Goal: Information Seeking & Learning: Learn about a topic

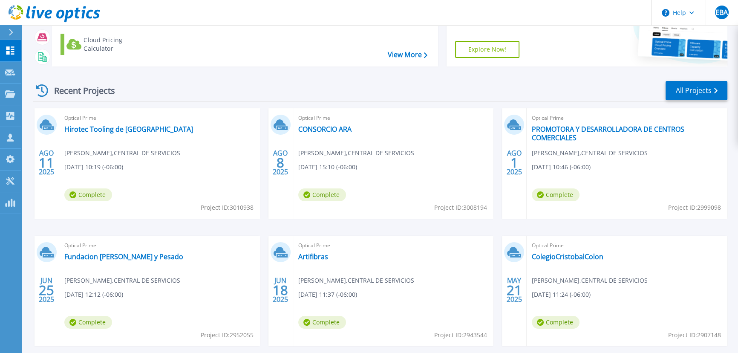
scroll to position [77, 0]
click at [319, 127] on link "CONSORCIO ARA" at bounding box center [324, 128] width 53 height 9
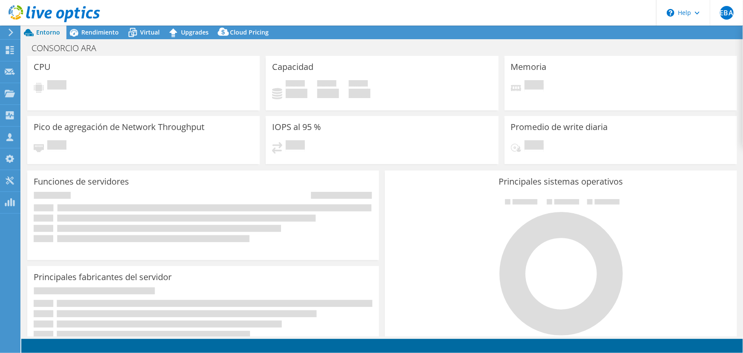
select select "USD"
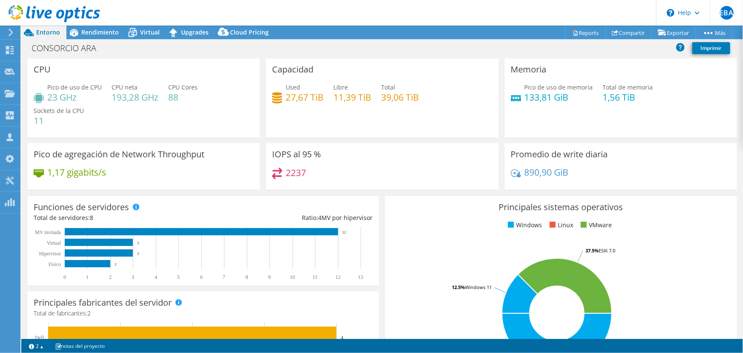
click at [95, 25] on div at bounding box center [50, 14] width 100 height 29
click at [95, 28] on div at bounding box center [50, 14] width 100 height 29
click at [95, 30] on span "Rendimiento" at bounding box center [99, 32] width 37 height 8
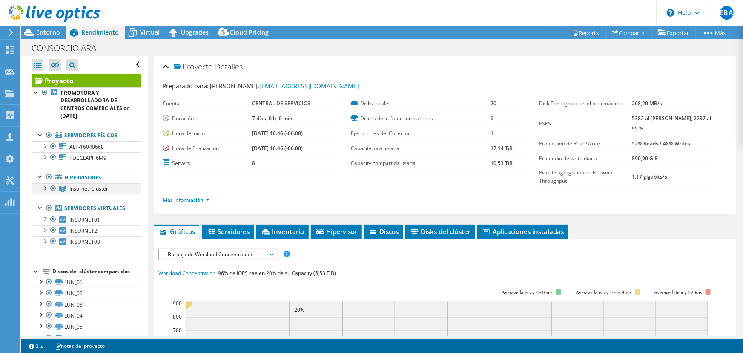
click at [43, 187] on div at bounding box center [44, 187] width 9 height 9
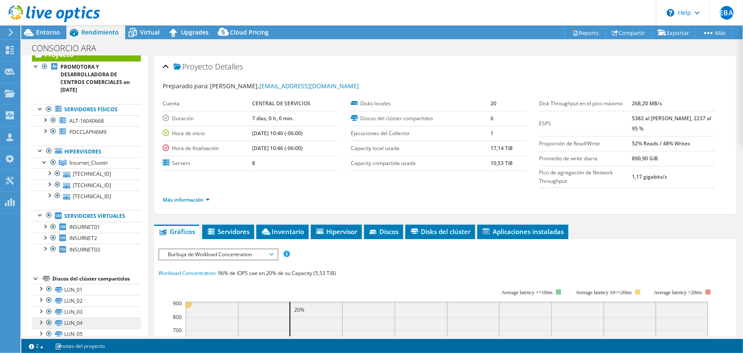
scroll to position [50, 0]
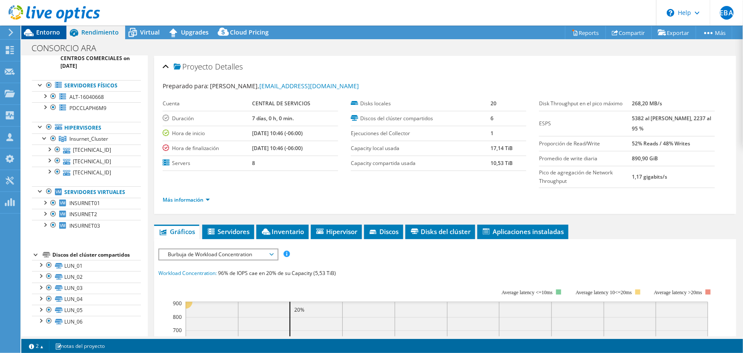
click at [55, 32] on span "Entorno" at bounding box center [48, 32] width 24 height 8
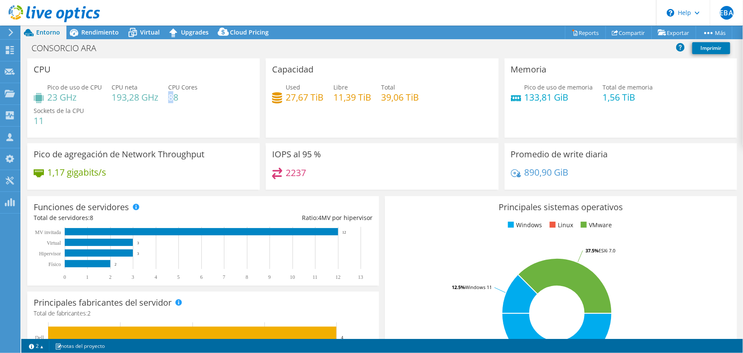
drag, startPoint x: 168, startPoint y: 95, endPoint x: 175, endPoint y: 95, distance: 6.8
click at [175, 95] on h4 "88" at bounding box center [182, 96] width 29 height 9
drag, startPoint x: 379, startPoint y: 98, endPoint x: 418, endPoint y: 102, distance: 39.4
click at [418, 102] on div "Used 27,67 TiB Libre 11,39 TiB Total 39,06 TiB" at bounding box center [382, 97] width 220 height 28
click at [287, 98] on h4 "27,67 TiB" at bounding box center [305, 96] width 38 height 9
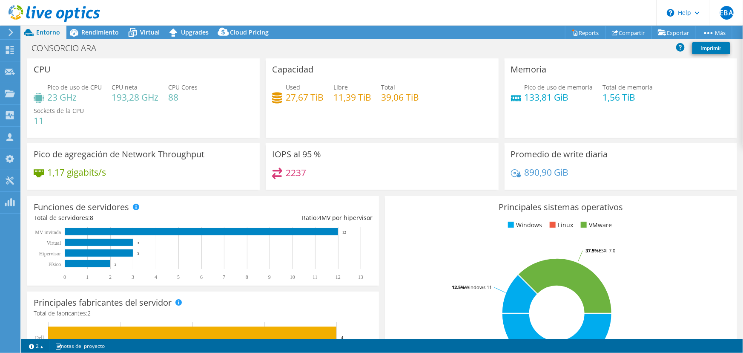
drag, startPoint x: 511, startPoint y: 85, endPoint x: 534, endPoint y: 87, distance: 24.0
click at [511, 85] on div "Pico de uso de memoria 133,81 GiB" at bounding box center [552, 92] width 82 height 19
drag, startPoint x: 599, startPoint y: 98, endPoint x: 634, endPoint y: 99, distance: 35.4
click at [634, 99] on h4 "1,56 TiB" at bounding box center [628, 96] width 50 height 9
drag, startPoint x: 521, startPoint y: 96, endPoint x: 570, endPoint y: 99, distance: 48.7
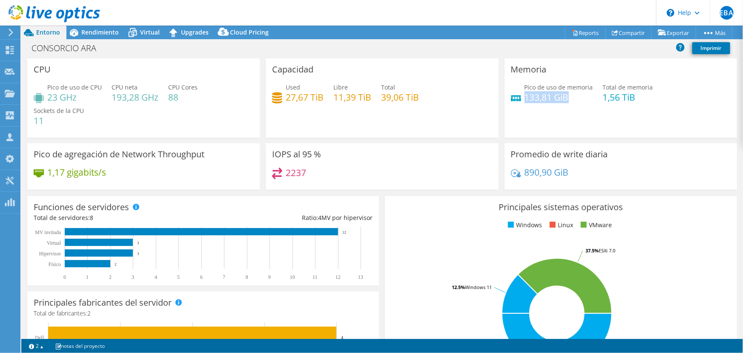
click at [570, 99] on h4 "133,81 GiB" at bounding box center [559, 96] width 69 height 9
drag, startPoint x: 302, startPoint y: 170, endPoint x: 275, endPoint y: 173, distance: 27.0
click at [278, 174] on div "2237" at bounding box center [289, 172] width 34 height 10
click at [46, 170] on div "1,17 gigabits/s" at bounding box center [70, 171] width 72 height 9
click at [100, 42] on div "CONSORCIO ARA Imprimir" at bounding box center [382, 48] width 722 height 16
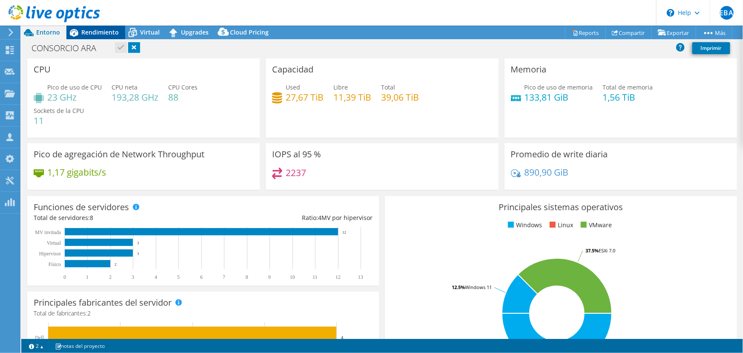
click at [102, 26] on div "Rendimiento" at bounding box center [95, 33] width 59 height 14
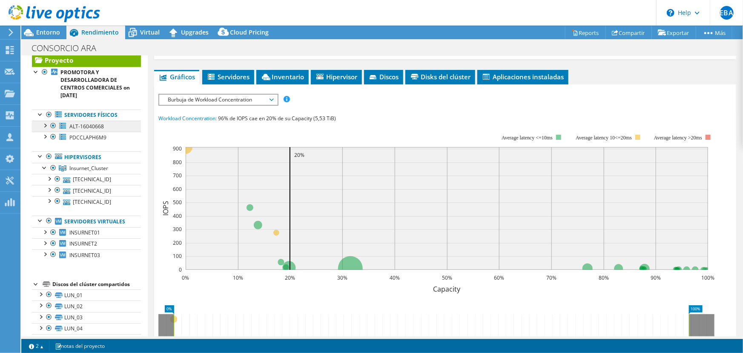
scroll to position [0, 0]
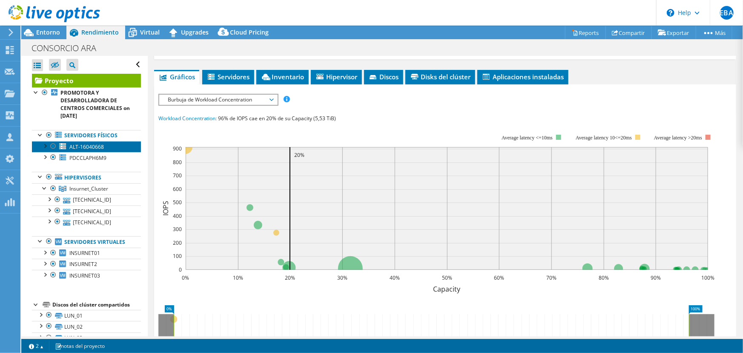
click at [83, 147] on span "ALT-16040668" at bounding box center [86, 146] width 34 height 7
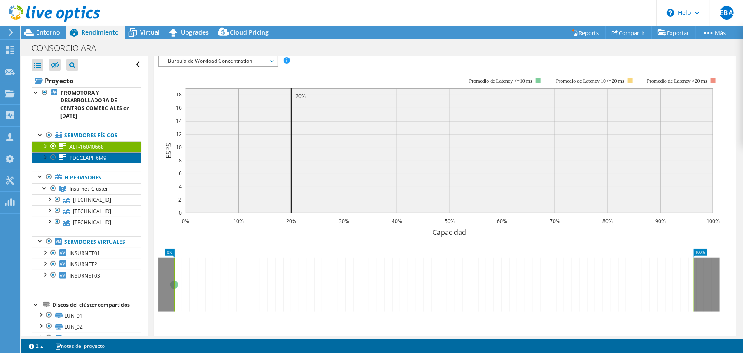
click at [83, 158] on span "PDCCLAPH6M9" at bounding box center [87, 157] width 37 height 7
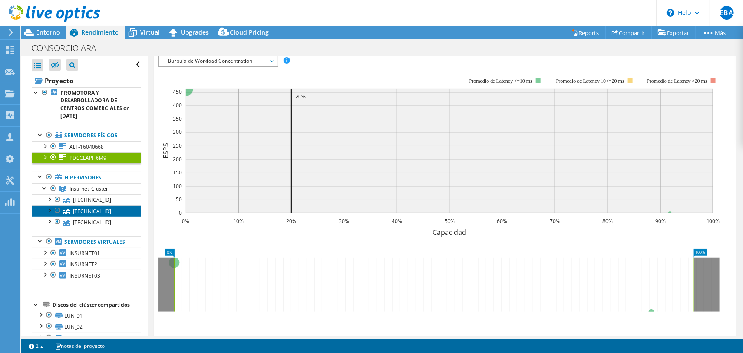
click at [77, 206] on link "[TECHNICAL_ID]" at bounding box center [86, 210] width 109 height 11
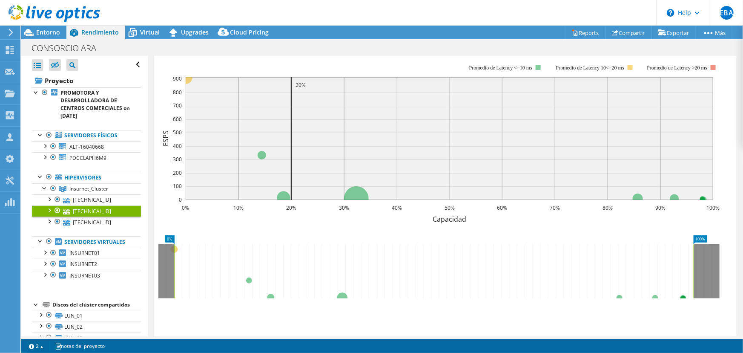
scroll to position [111, 0]
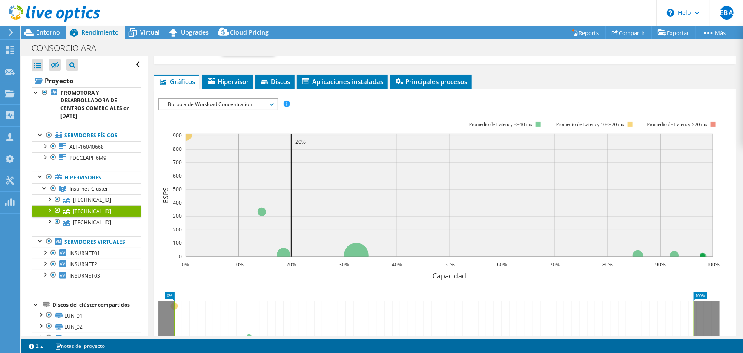
click at [271, 102] on span "Burbuja de Workload Concentration" at bounding box center [218, 104] width 109 height 10
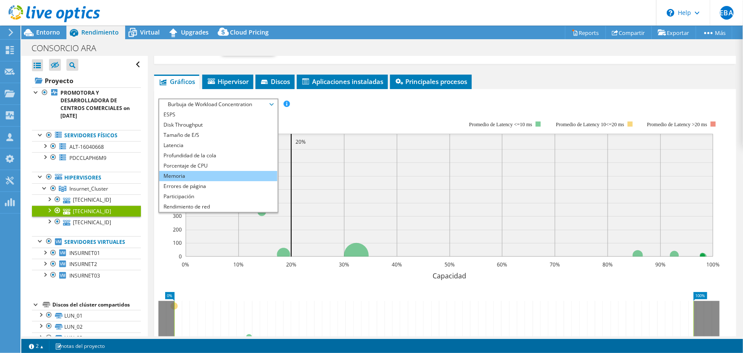
click at [179, 174] on li "Memoria" at bounding box center [218, 176] width 118 height 10
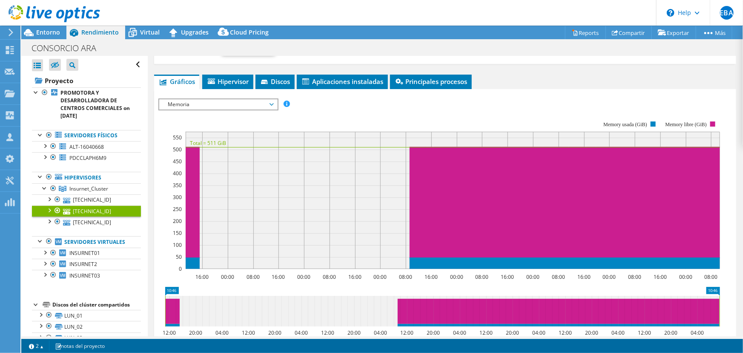
scroll to position [227, 0]
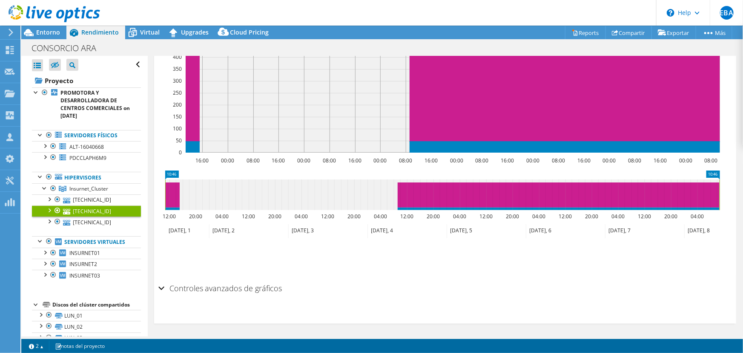
click at [451, 229] on icon at bounding box center [486, 231] width 79 height 14
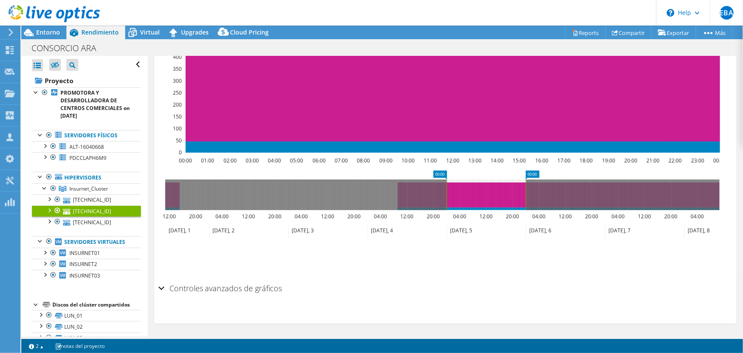
click at [451, 229] on icon at bounding box center [486, 231] width 79 height 14
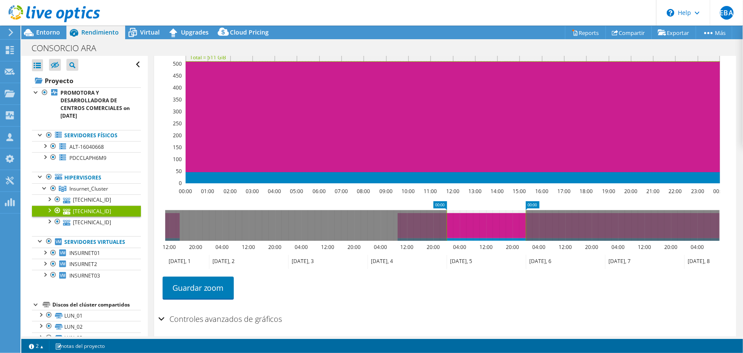
scroll to position [150, 0]
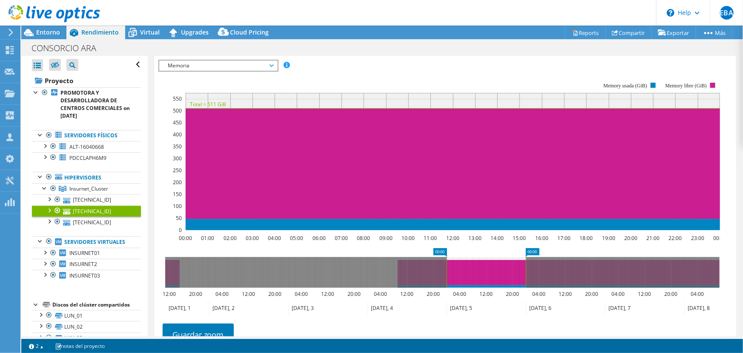
click at [255, 64] on span "Memoria" at bounding box center [218, 65] width 109 height 10
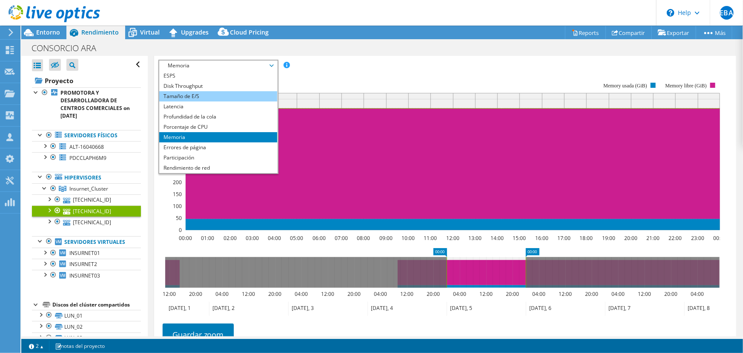
click at [179, 96] on li "Tamaño de E/S" at bounding box center [218, 96] width 118 height 10
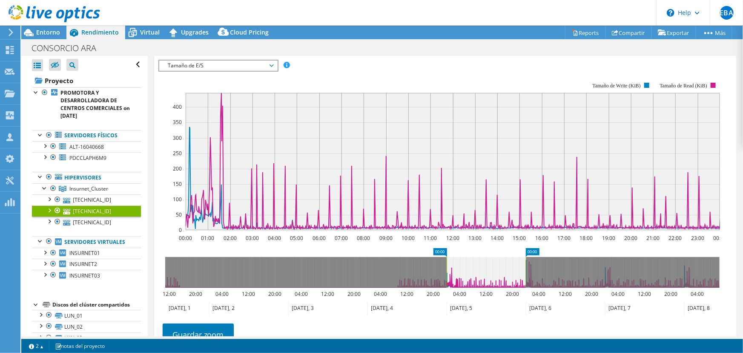
click at [300, 305] on icon at bounding box center [327, 309] width 79 height 14
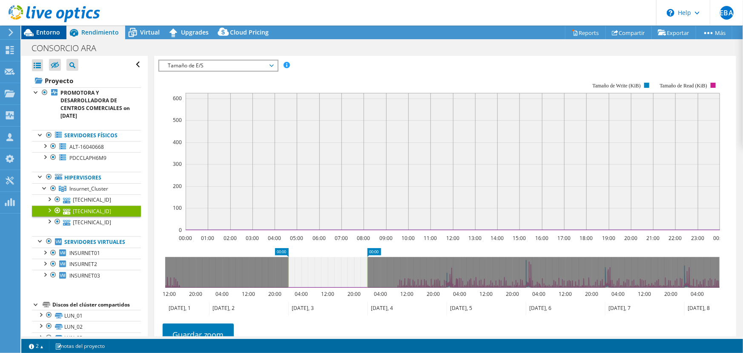
click at [37, 30] on span "Entorno" at bounding box center [48, 32] width 24 height 8
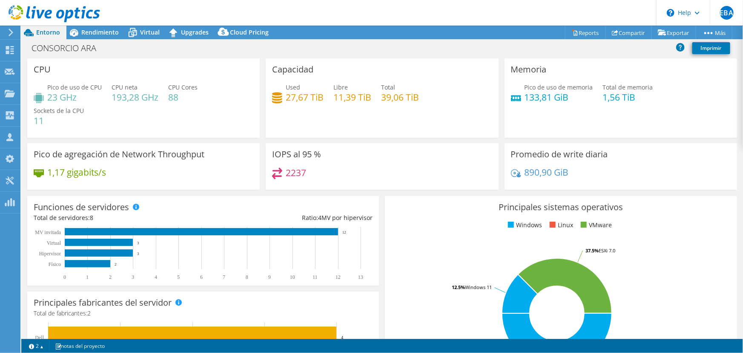
click at [506, 95] on div "Memoria Pico de uso de memoria 133,81 GiB Total de memoria 1,56 TiB" at bounding box center [621, 97] width 233 height 79
click at [278, 93] on div "Used 27,67 TiB" at bounding box center [298, 92] width 52 height 19
click at [304, 96] on h4 "27,67 TiB" at bounding box center [305, 96] width 38 height 9
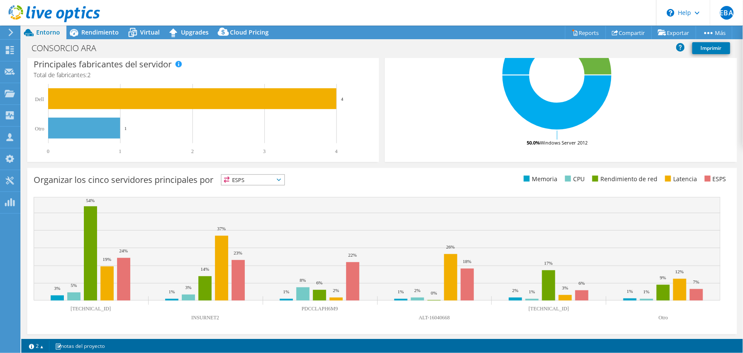
scroll to position [161, 0]
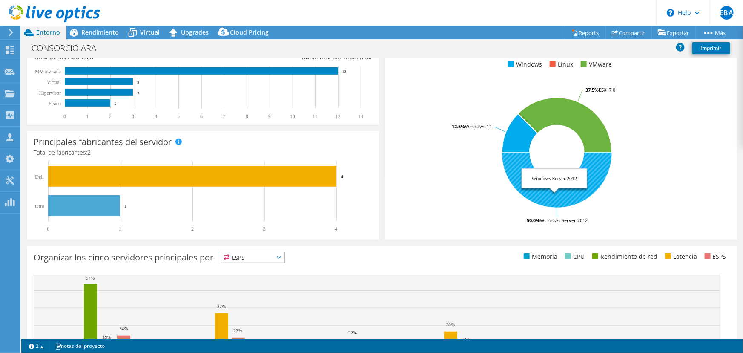
drag, startPoint x: 578, startPoint y: 219, endPoint x: 590, endPoint y: 220, distance: 11.9
click at [590, 220] on icon "50.0% Windows Server 2012 12.5% Windows 11 37.5% ESXi 7.0" at bounding box center [557, 152] width 332 height 149
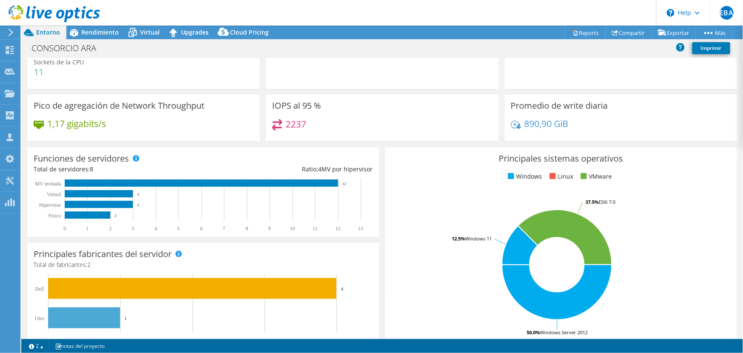
scroll to position [0, 0]
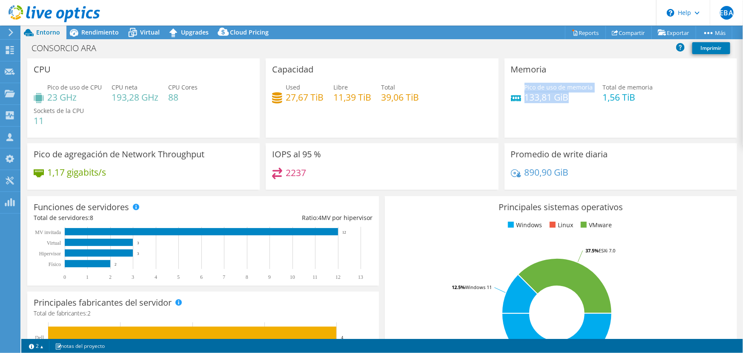
drag, startPoint x: 520, startPoint y: 95, endPoint x: 582, endPoint y: 98, distance: 62.2
click at [586, 98] on div "Pico de uso de memoria 133,81 GiB" at bounding box center [552, 92] width 82 height 19
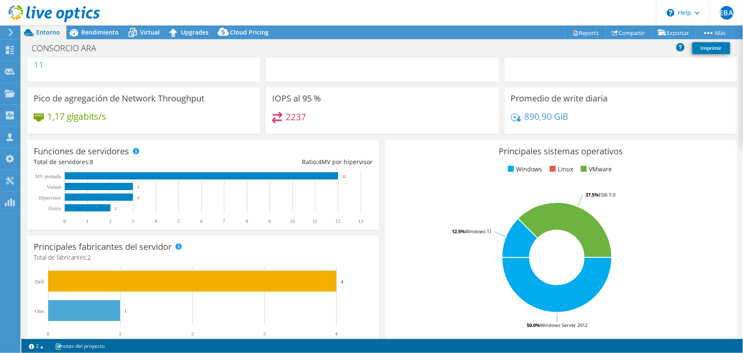
scroll to position [116, 0]
